Goal: Task Accomplishment & Management: Use online tool/utility

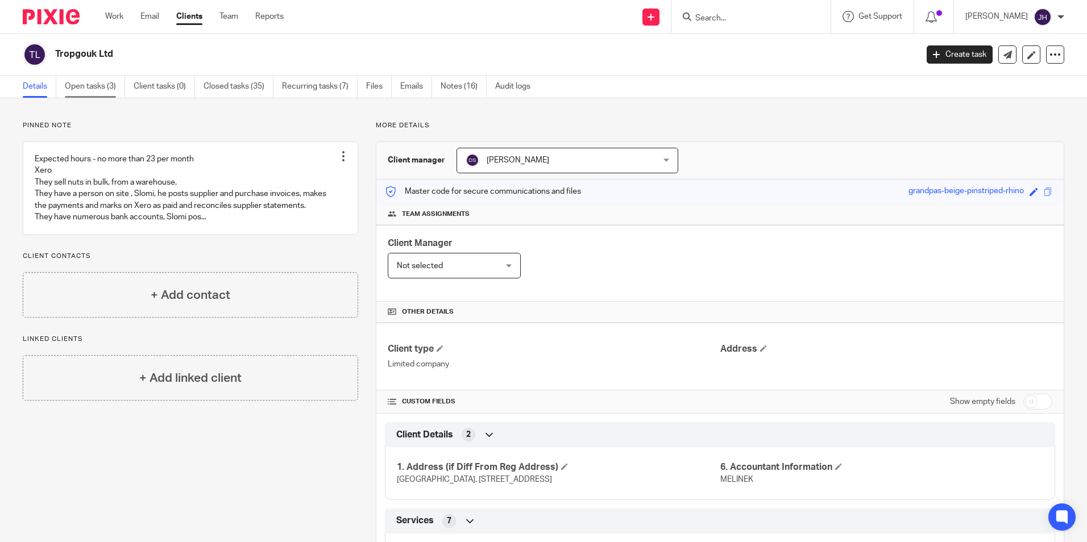
click at [96, 85] on link "Open tasks (3)" at bounding box center [95, 87] width 60 height 22
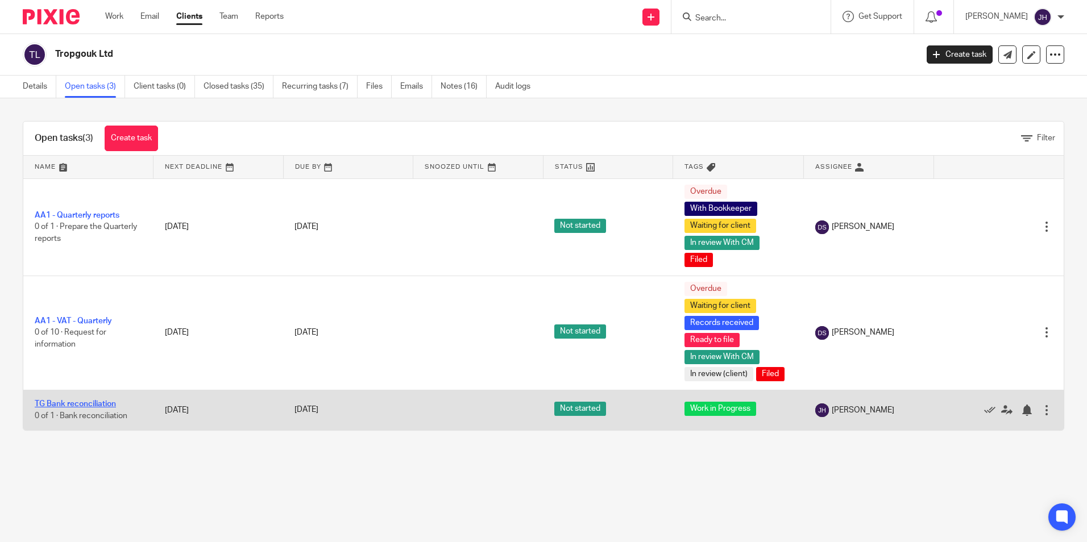
click at [95, 401] on link "TG Bank reconciliation" at bounding box center [75, 404] width 81 height 8
